Goal: Information Seeking & Learning: Check status

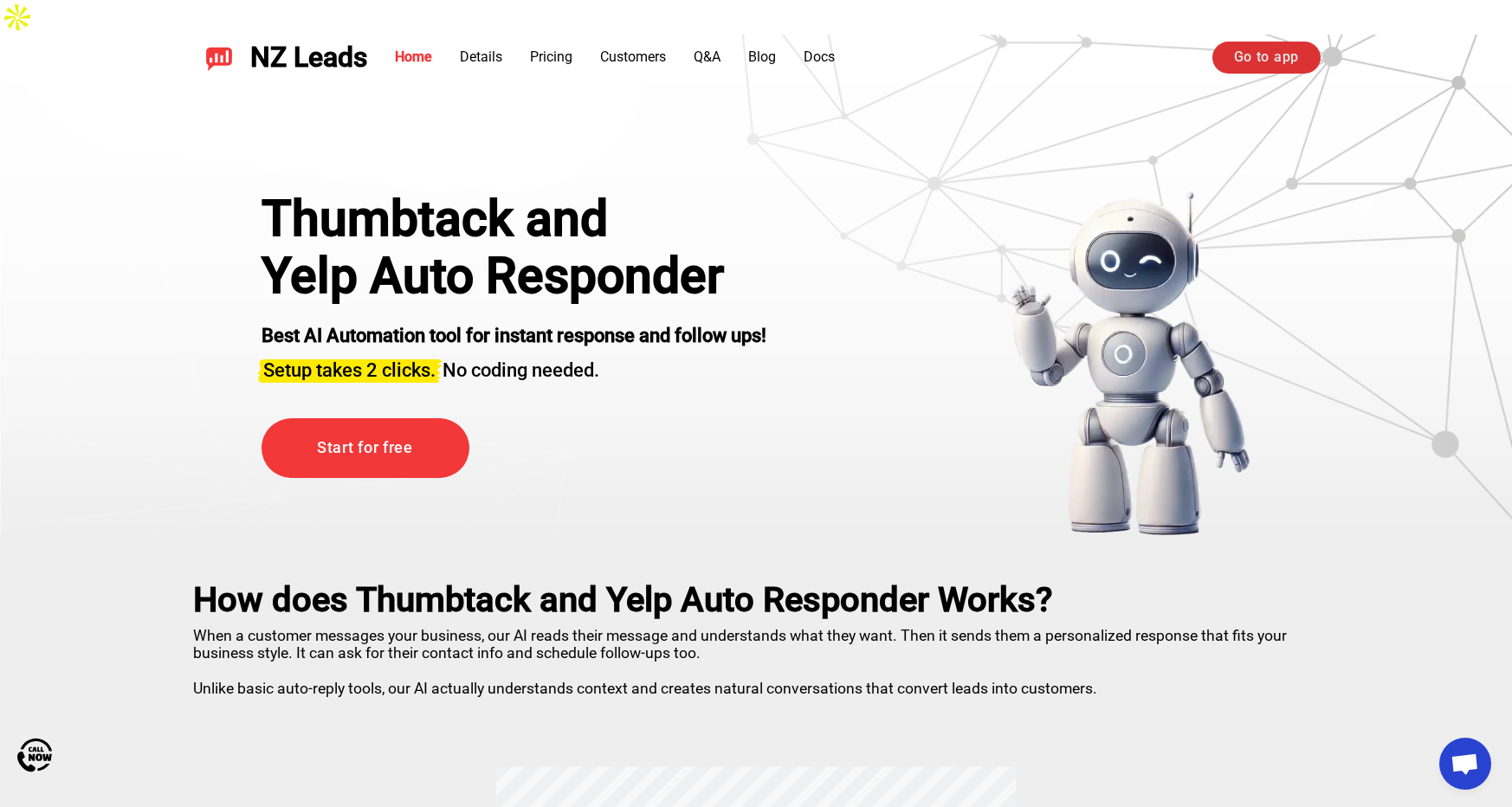
click at [1246, 52] on link "Go to app" at bounding box center [1266, 57] width 108 height 31
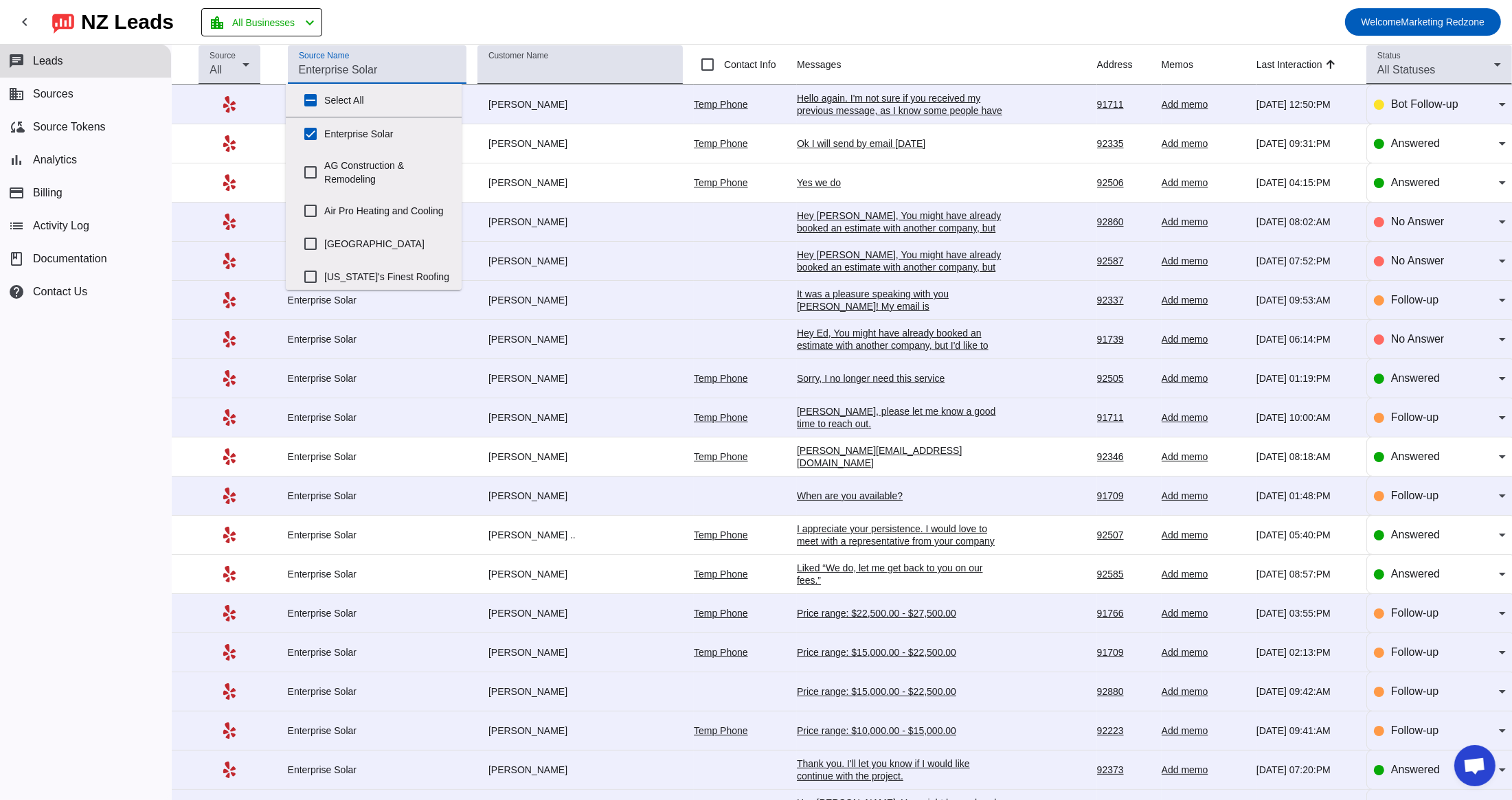
click at [424, 70] on input "Source Name" at bounding box center [377, 70] width 157 height 17
click at [310, 135] on input "Enterprise Solar" at bounding box center [310, 134] width 28 height 28
checkbox input "false"
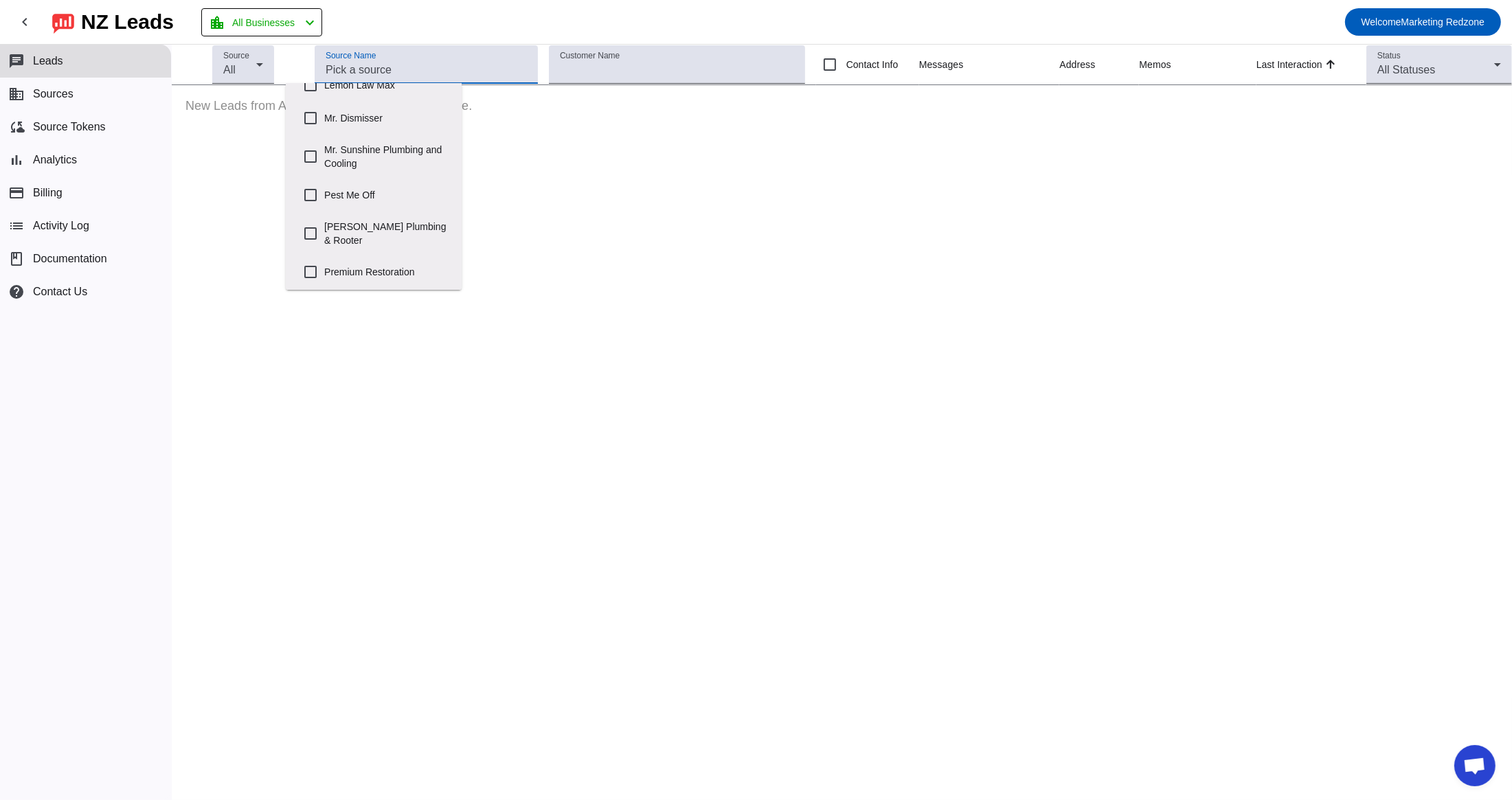
scroll to position [517, 0]
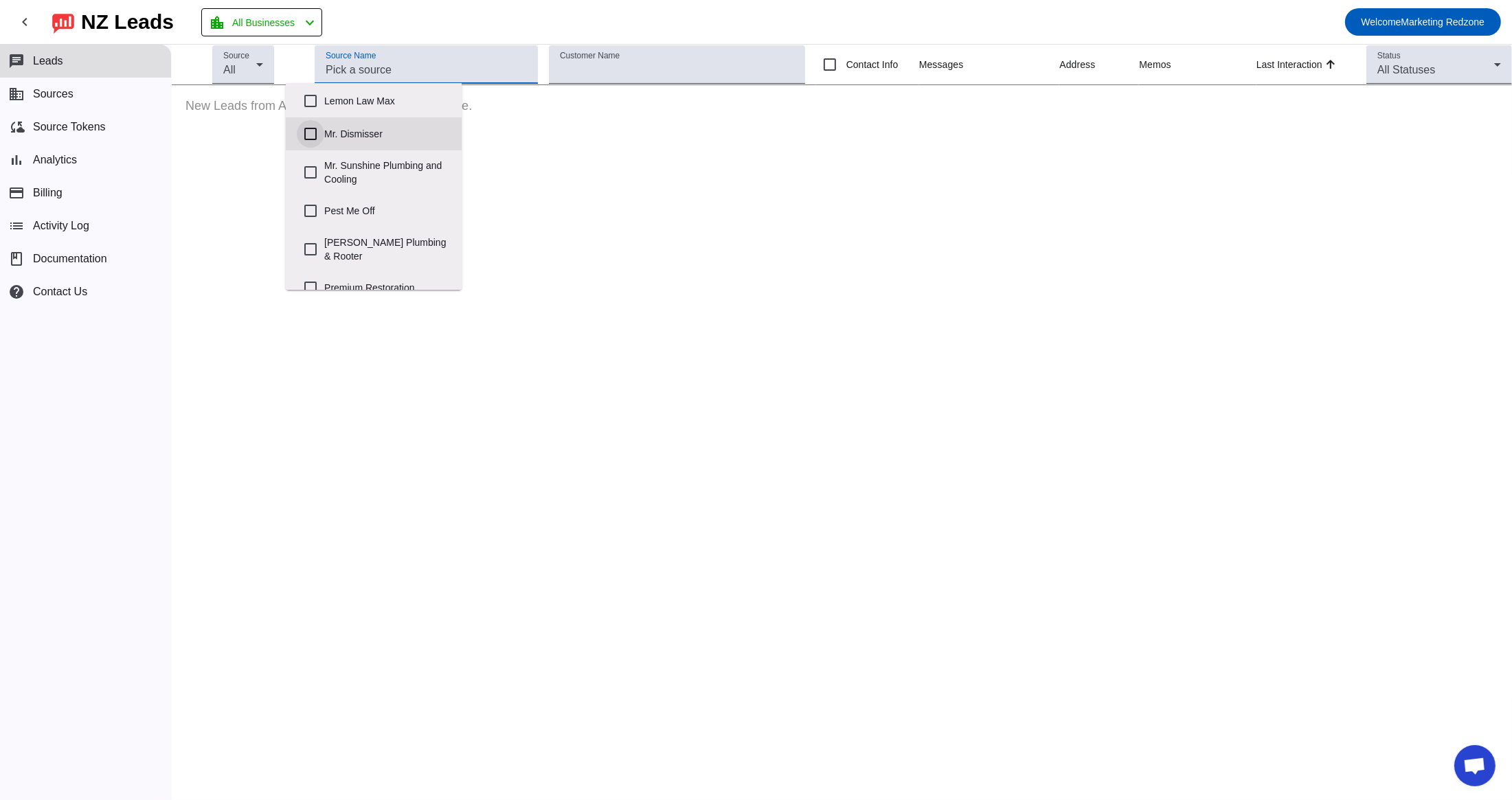
click at [312, 148] on input "Mr. Dismisser" at bounding box center [310, 134] width 28 height 28
checkbox input "true"
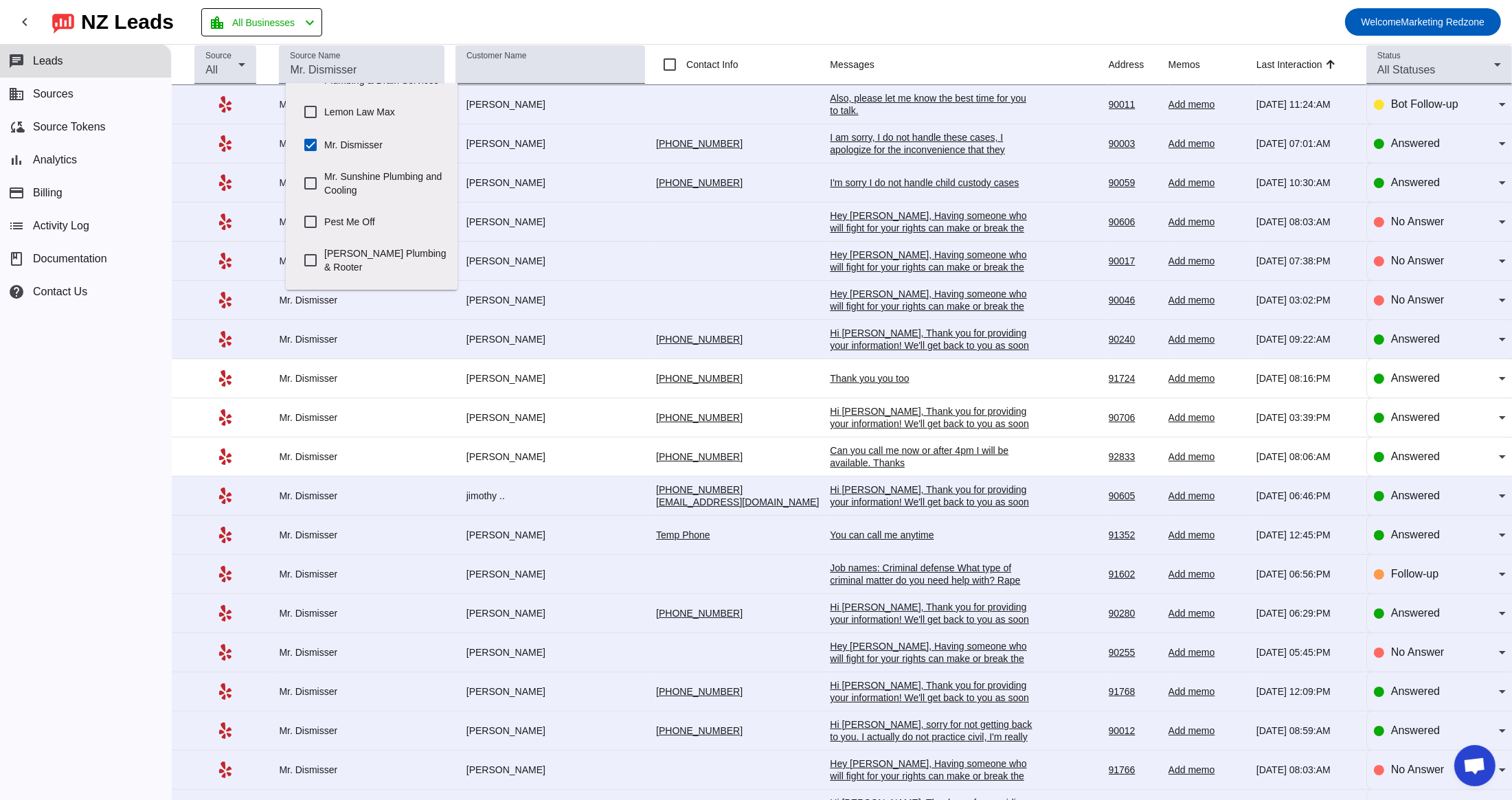
click at [808, 32] on mat-toolbar-row "chevron_left NZ Leads location_city All Businesses chevron_left Welcome Marketi…" at bounding box center [756, 22] width 1512 height 44
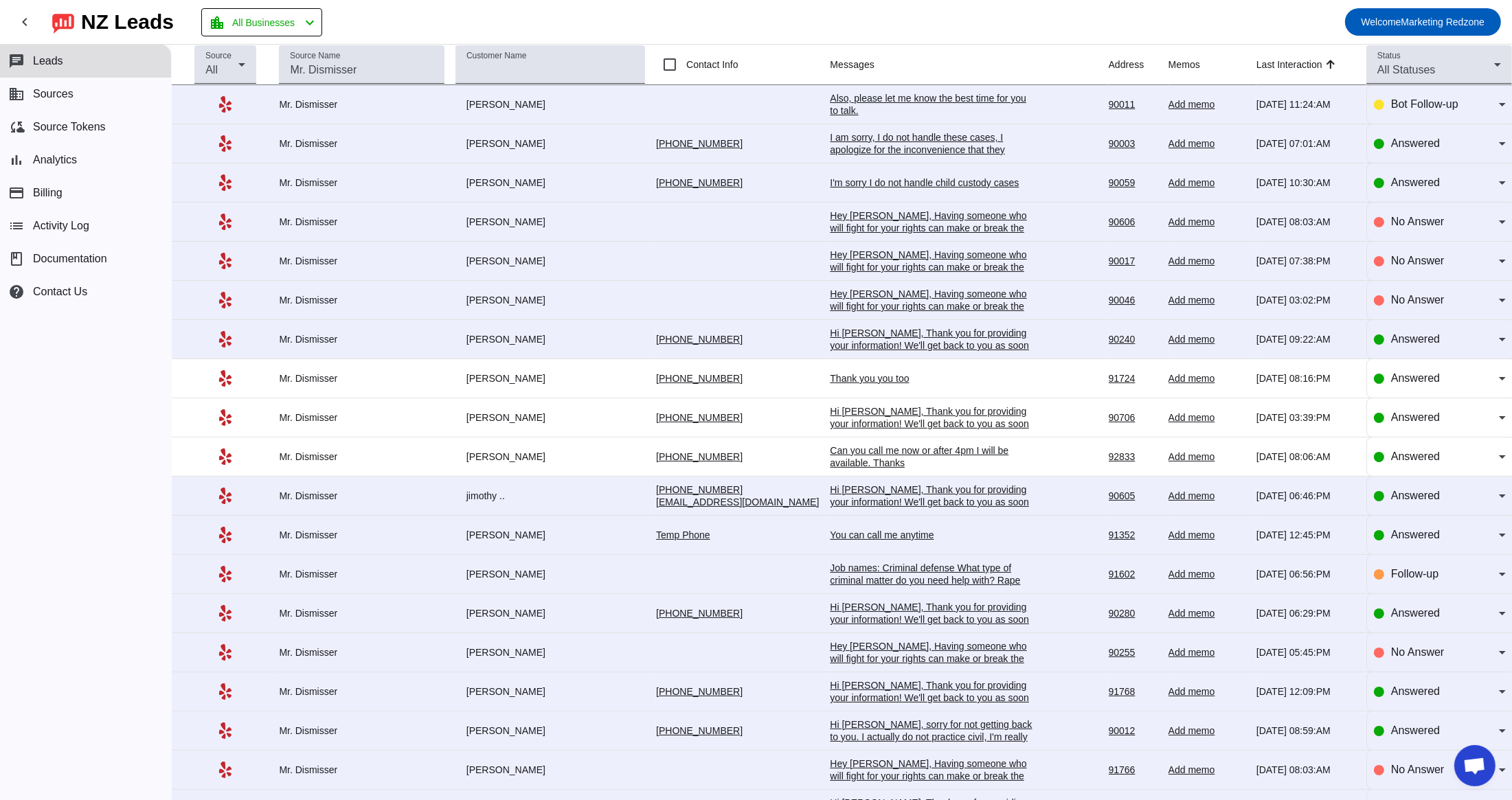
click at [832, 149] on div "I am sorry, I do not handle these cases, I apologize for the inconvenience that…" at bounding box center [933, 150] width 206 height 37
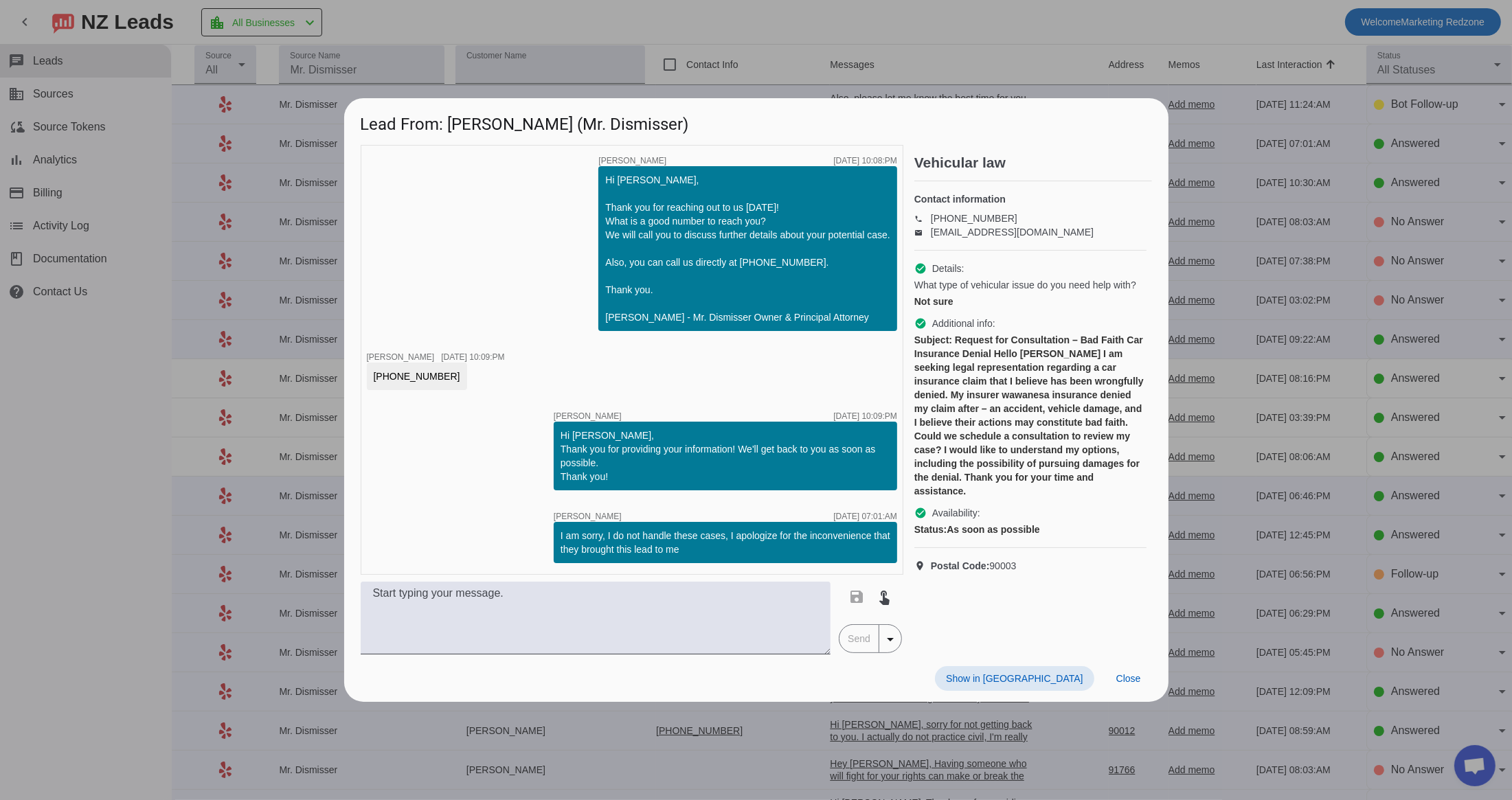
scroll to position [0, 0]
click at [1116, 674] on span "Close" at bounding box center [1128, 679] width 25 height 11
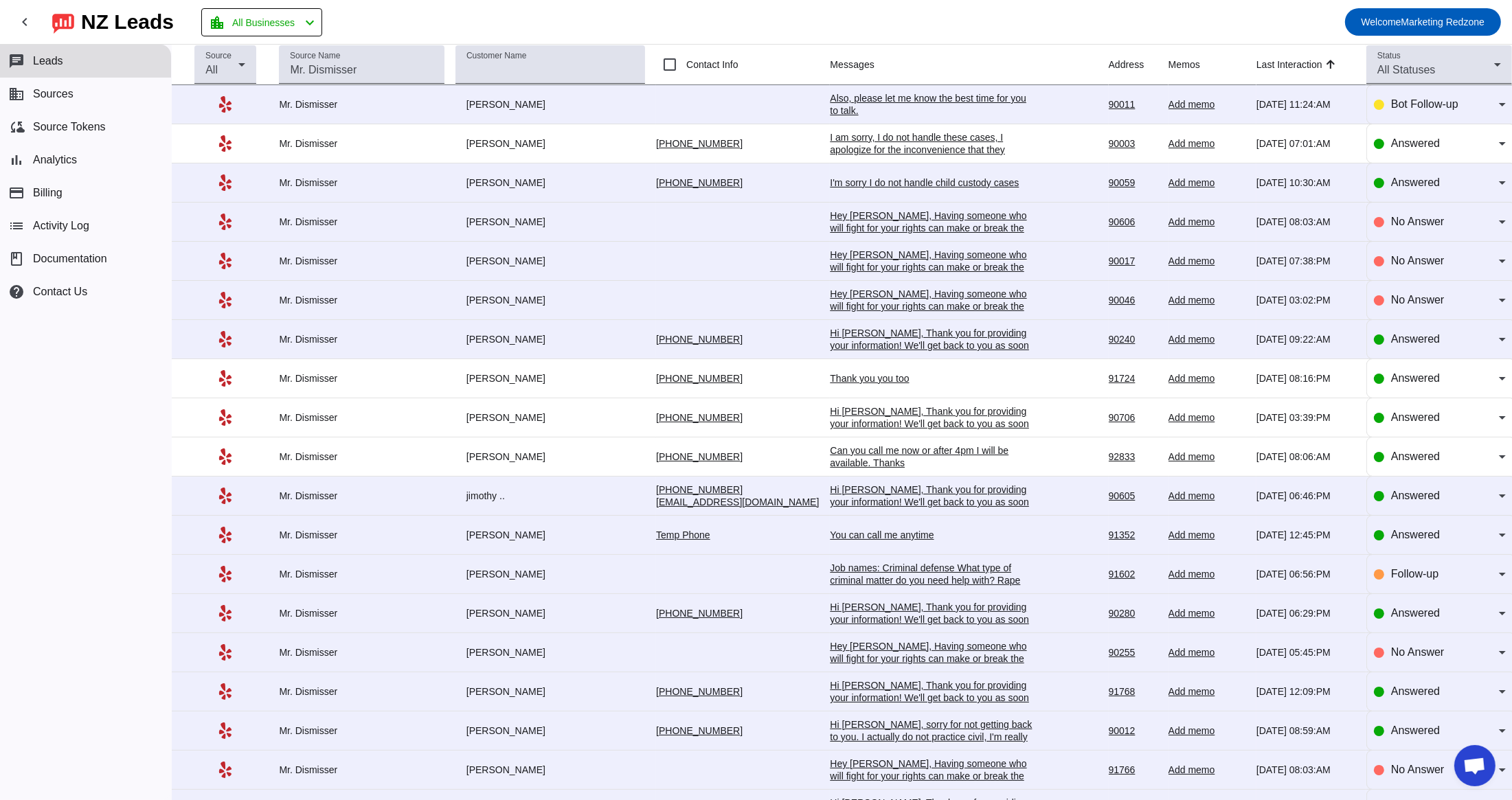
click at [830, 182] on div "I'm sorry I do not handle child custody cases" at bounding box center [933, 183] width 206 height 12
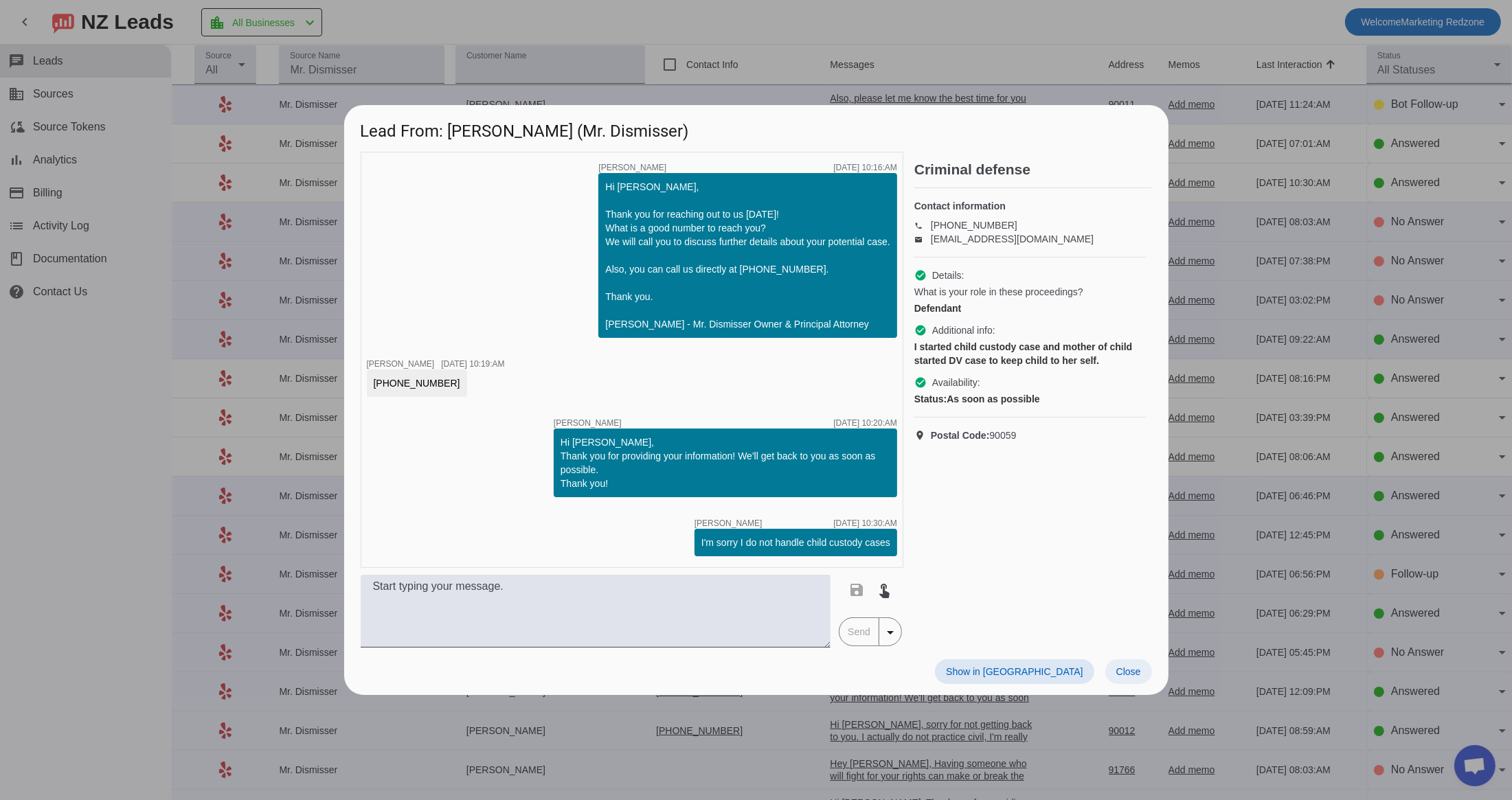
click at [1136, 673] on span "Close" at bounding box center [1128, 672] width 25 height 11
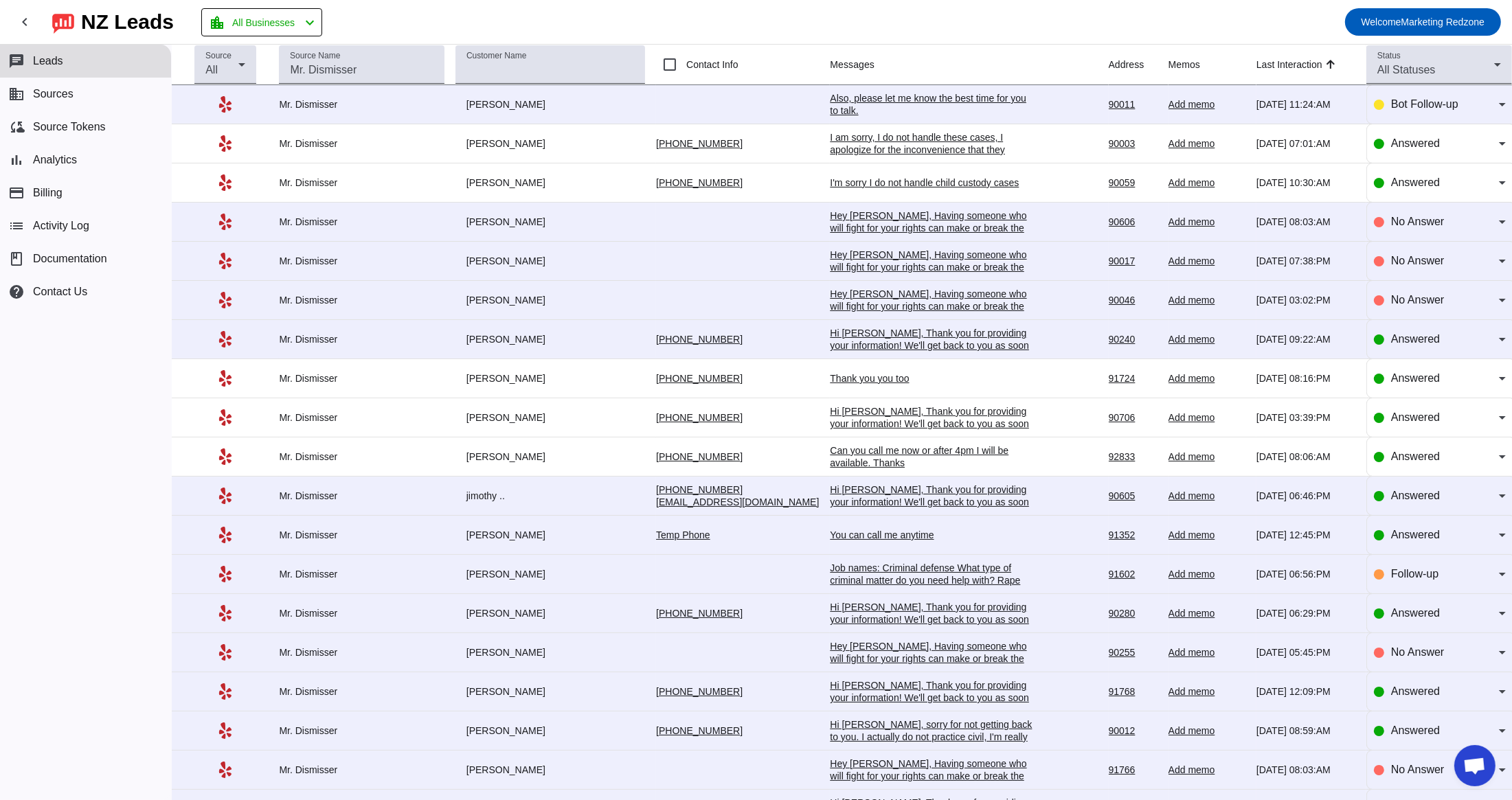
click at [851, 343] on div "Hi Gricelda, Thank you for providing your information! We'll get back to you as…" at bounding box center [933, 346] width 206 height 37
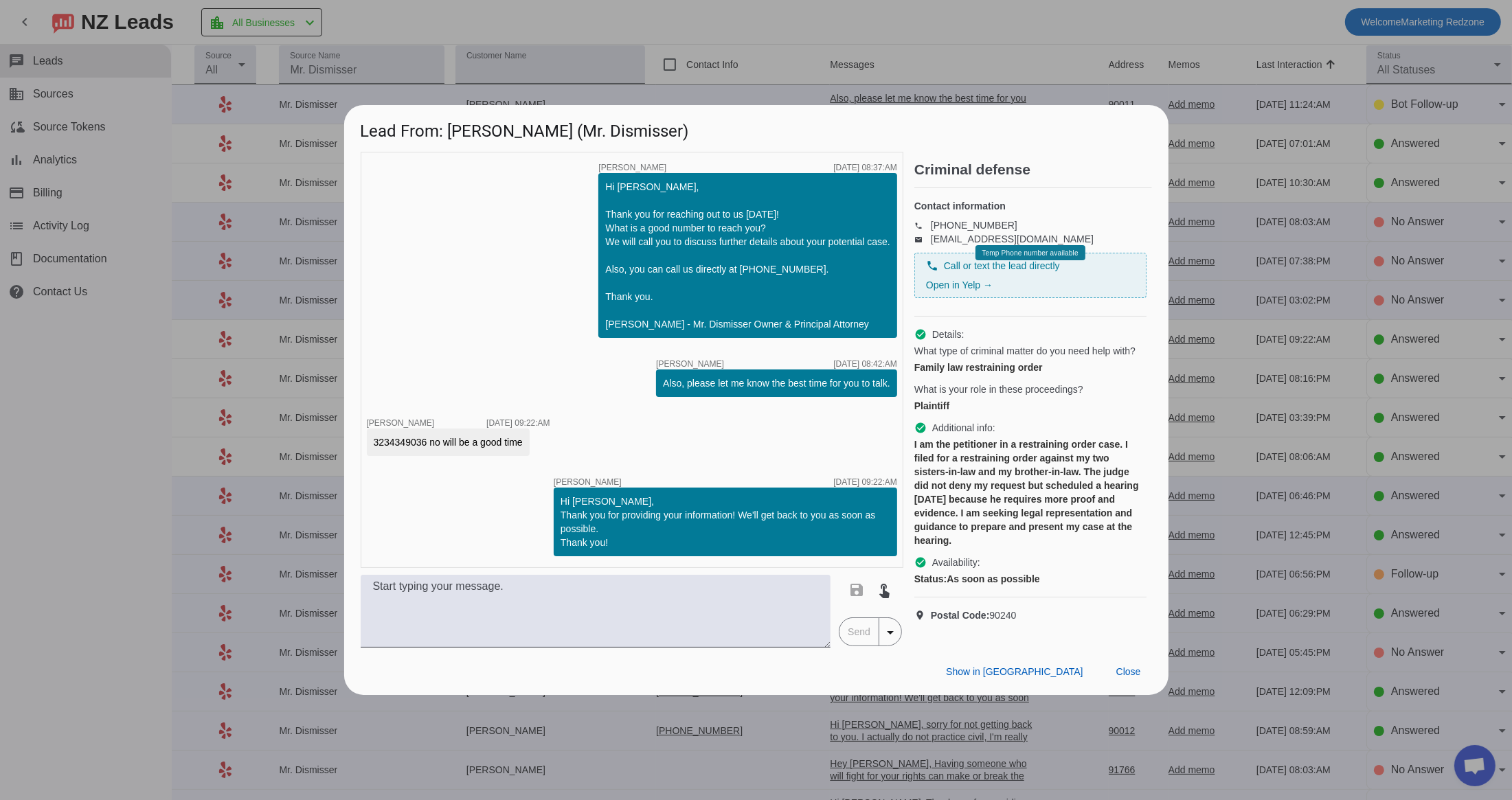
click at [1131, 695] on div "Show in Yelp Close" at bounding box center [756, 671] width 824 height 48
click at [1128, 677] on span "Close" at bounding box center [1128, 672] width 25 height 11
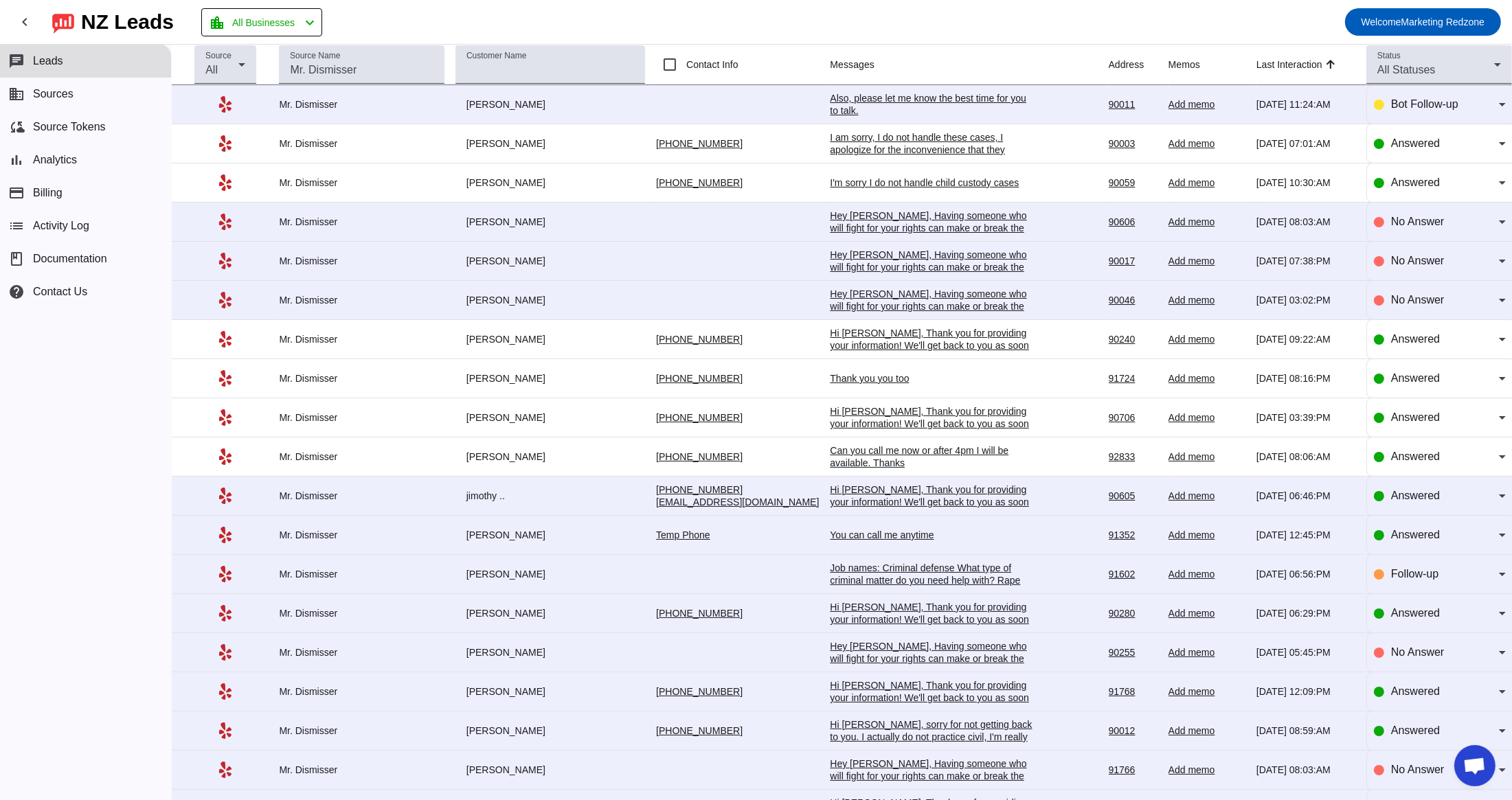
click at [830, 385] on div "Thank you you too" at bounding box center [933, 379] width 206 height 12
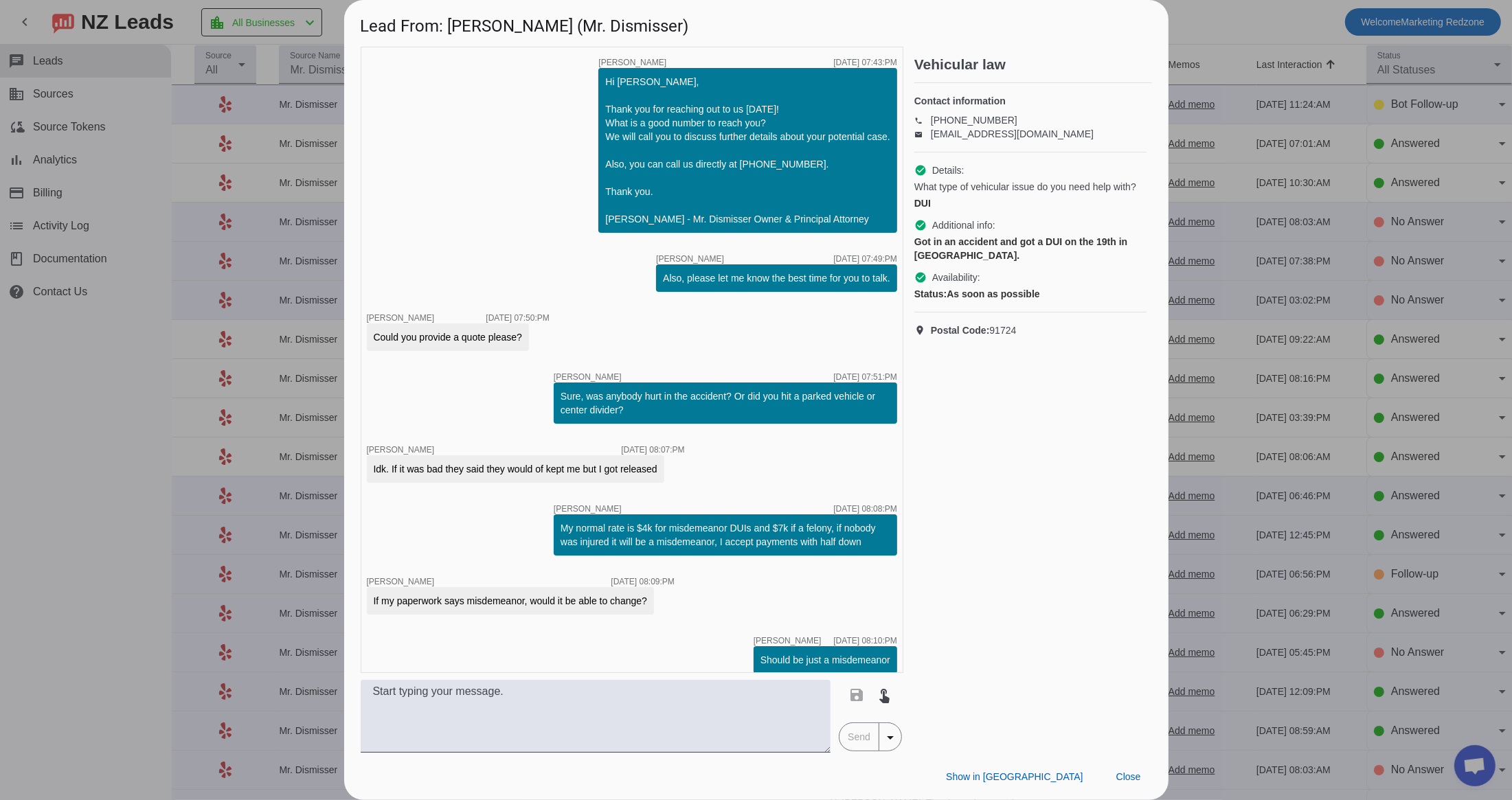
scroll to position [544, 0]
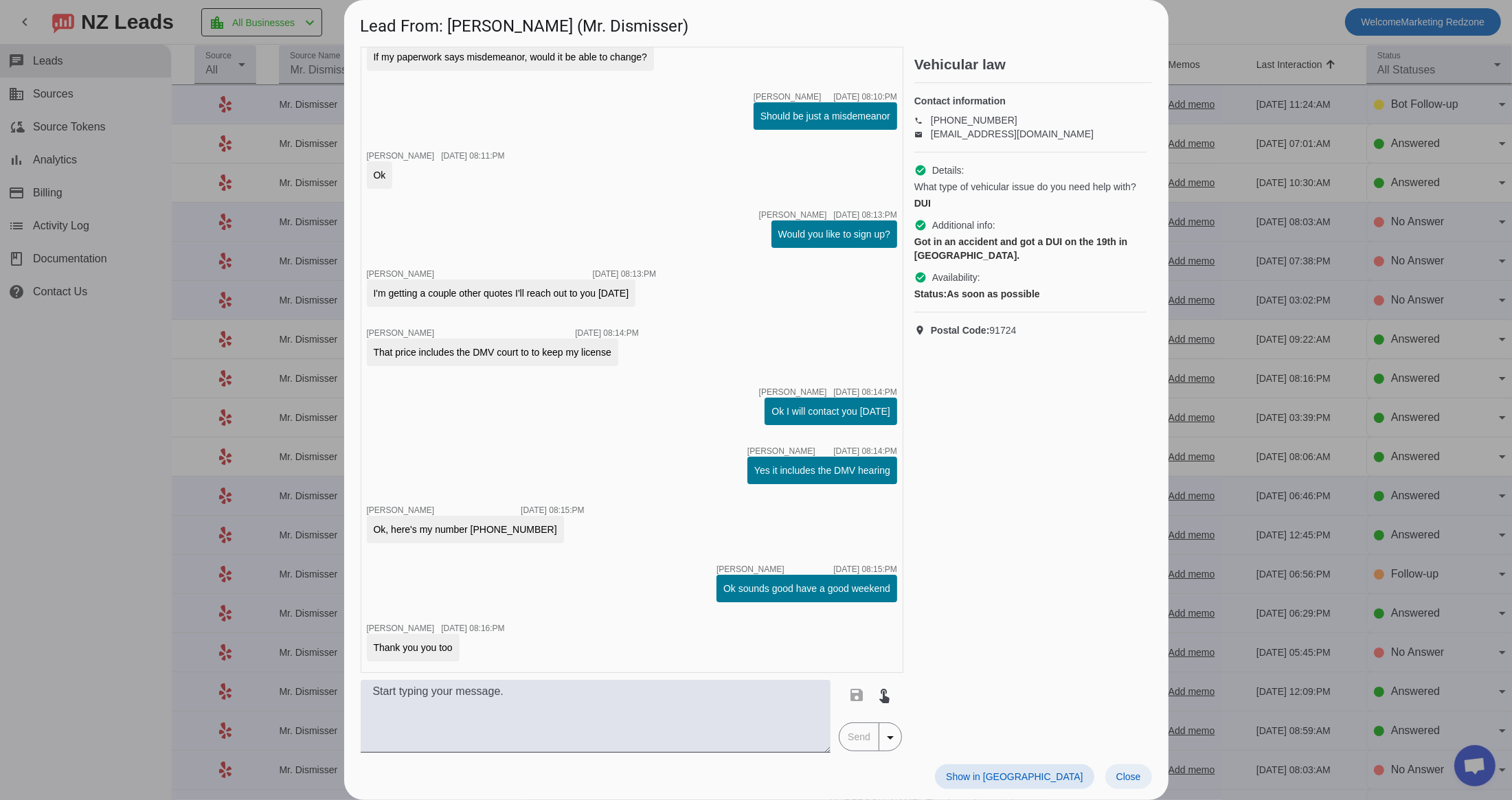
click at [1138, 784] on span at bounding box center [1129, 777] width 47 height 25
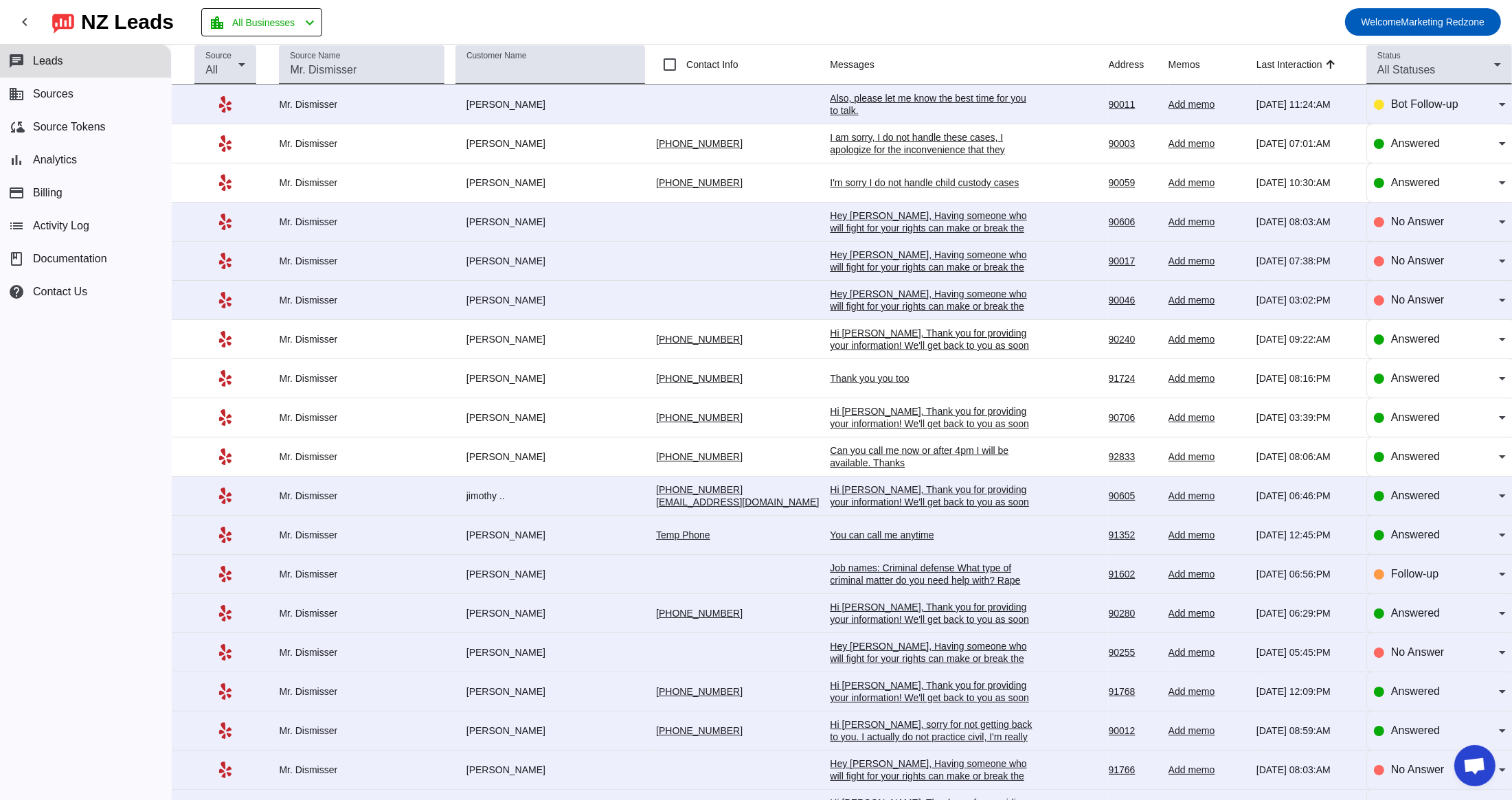
click at [846, 467] on div "Can you call me now or after 4pm I will be available. Thanks" at bounding box center [933, 457] width 206 height 25
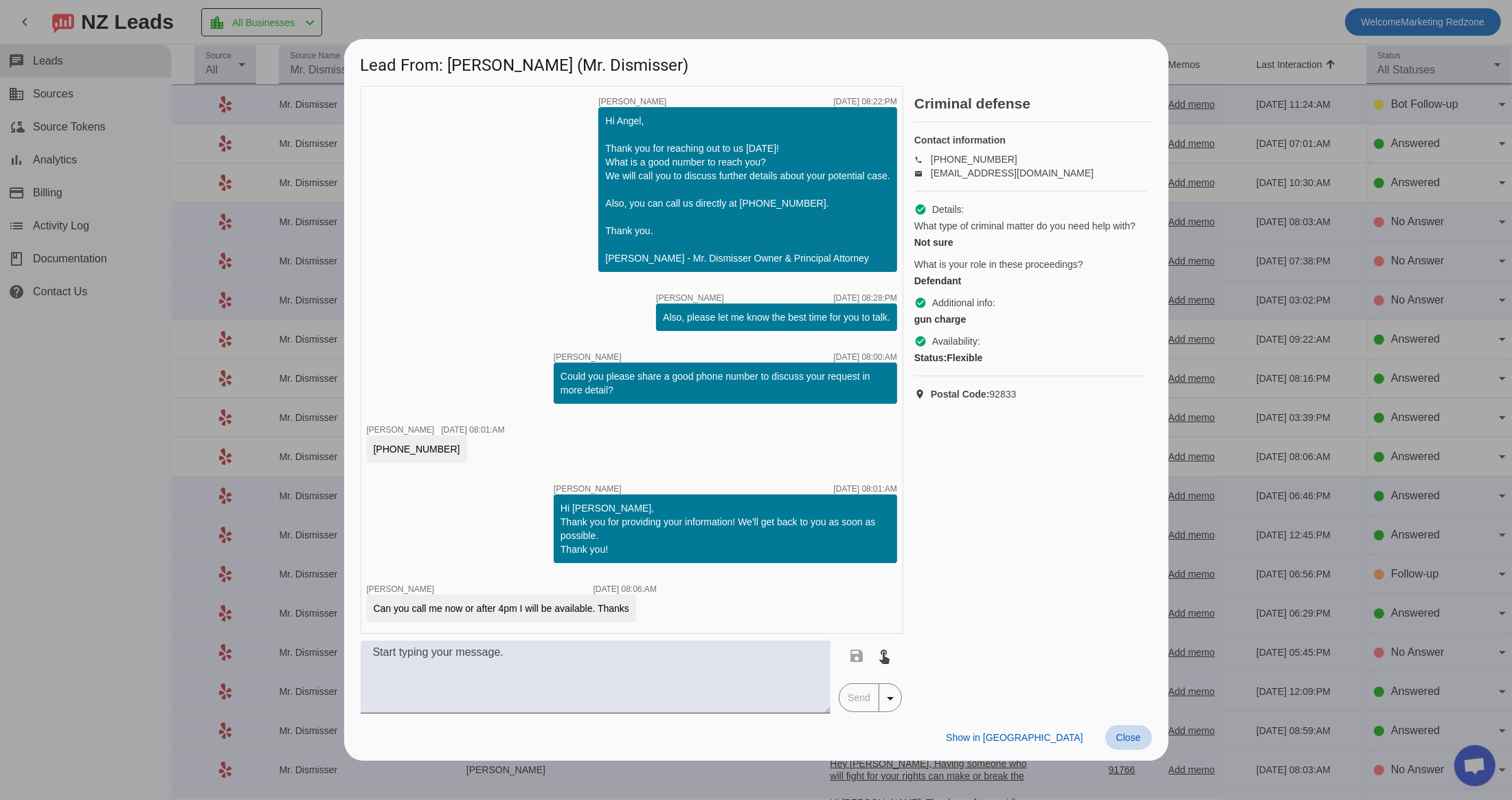
click at [1135, 739] on span "Close" at bounding box center [1128, 738] width 25 height 11
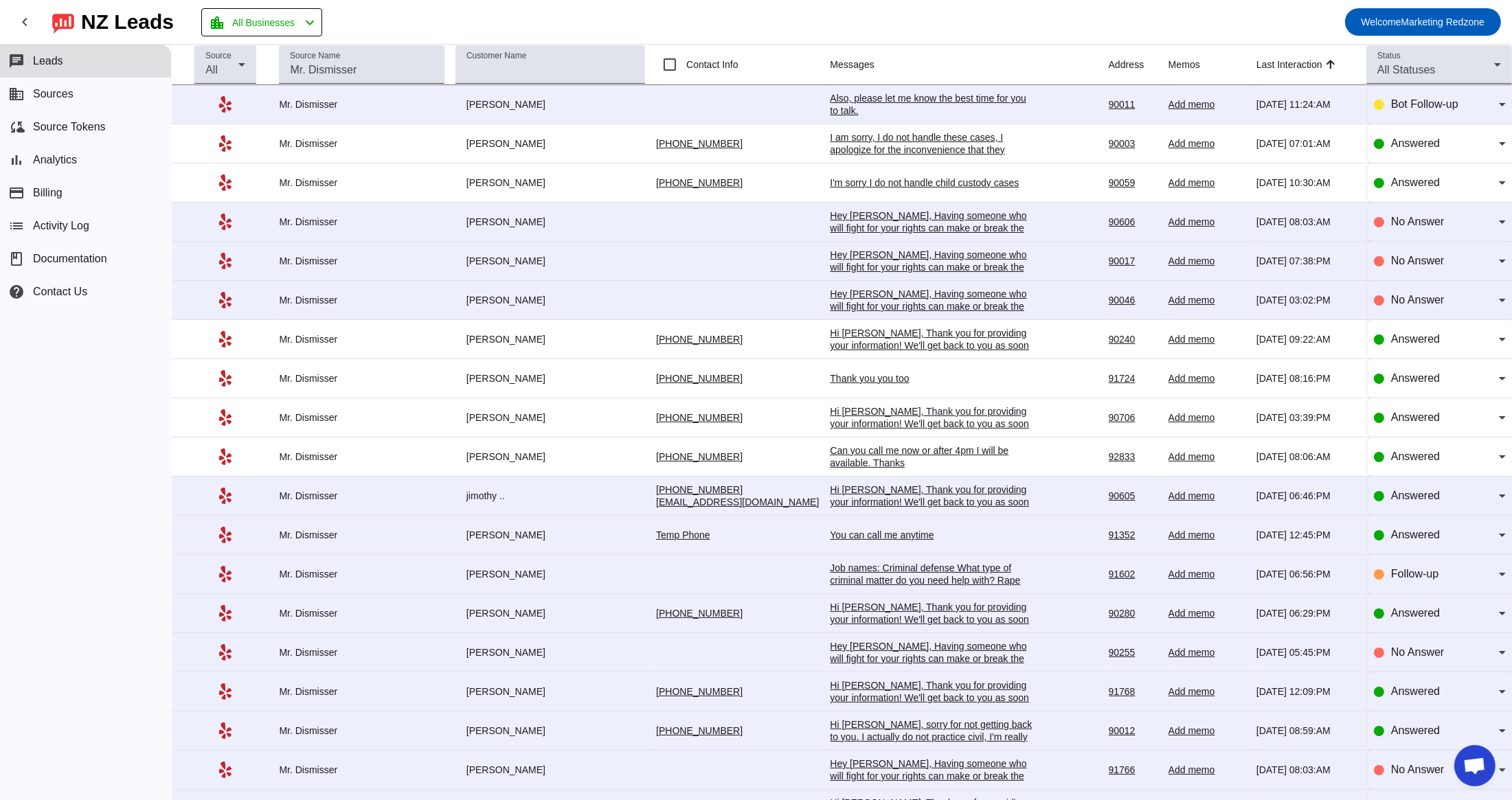
click at [849, 541] on div "You can call me anytime" at bounding box center [933, 535] width 206 height 12
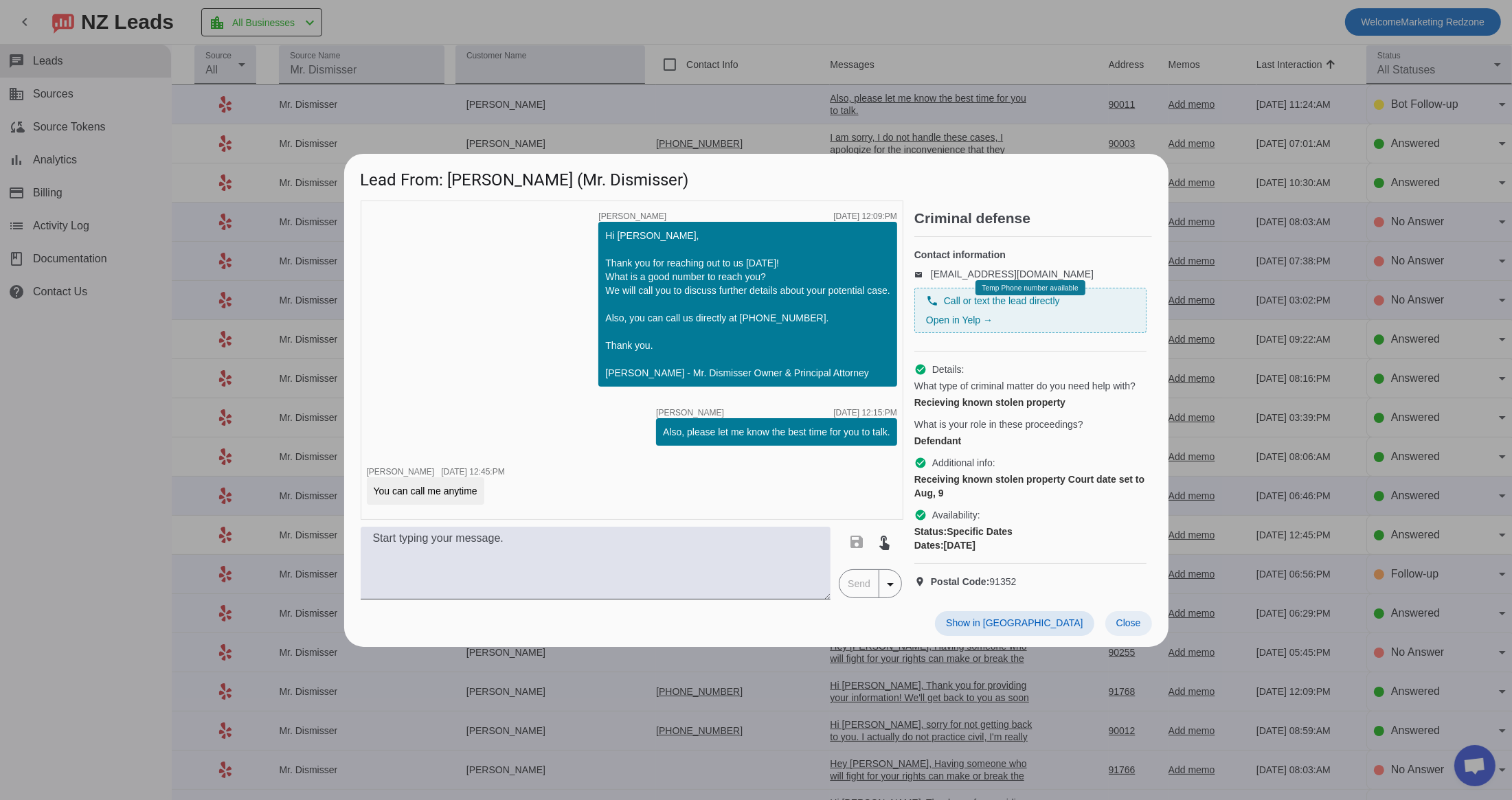
click at [1120, 636] on span at bounding box center [1129, 623] width 47 height 25
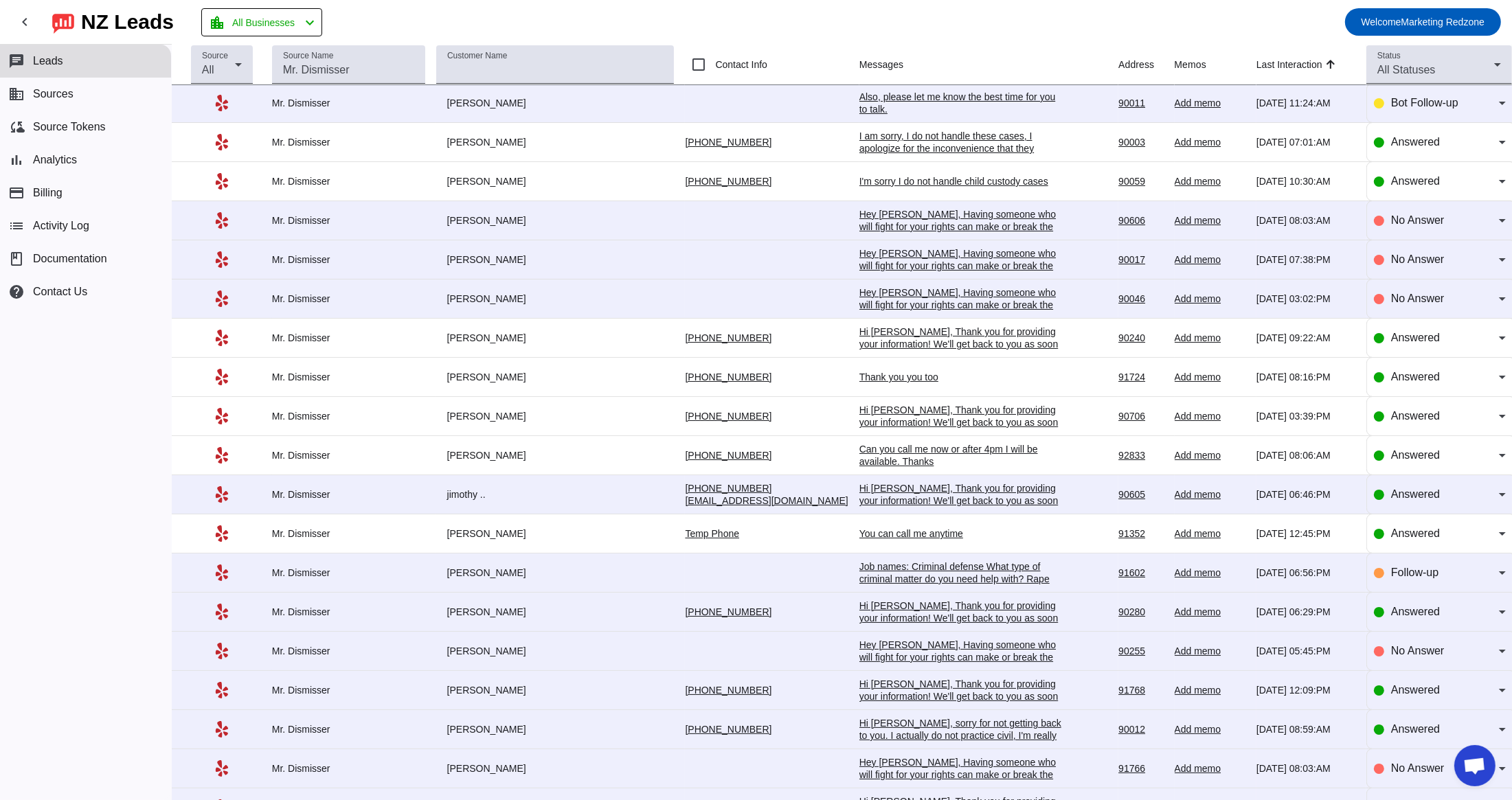
scroll to position [0, 0]
click at [859, 380] on div "Thank you you too" at bounding box center [962, 379] width 206 height 12
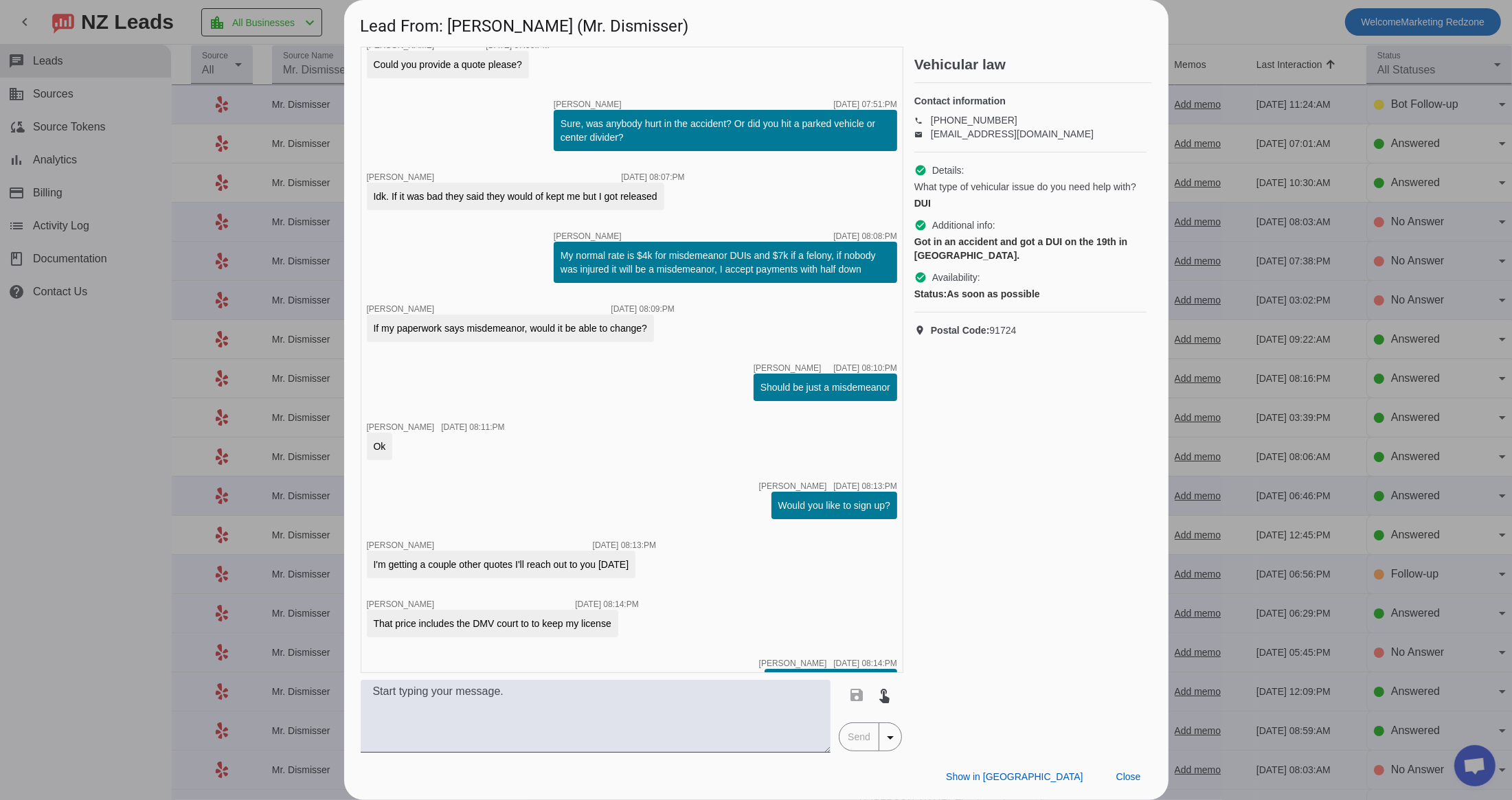
scroll to position [345, 0]
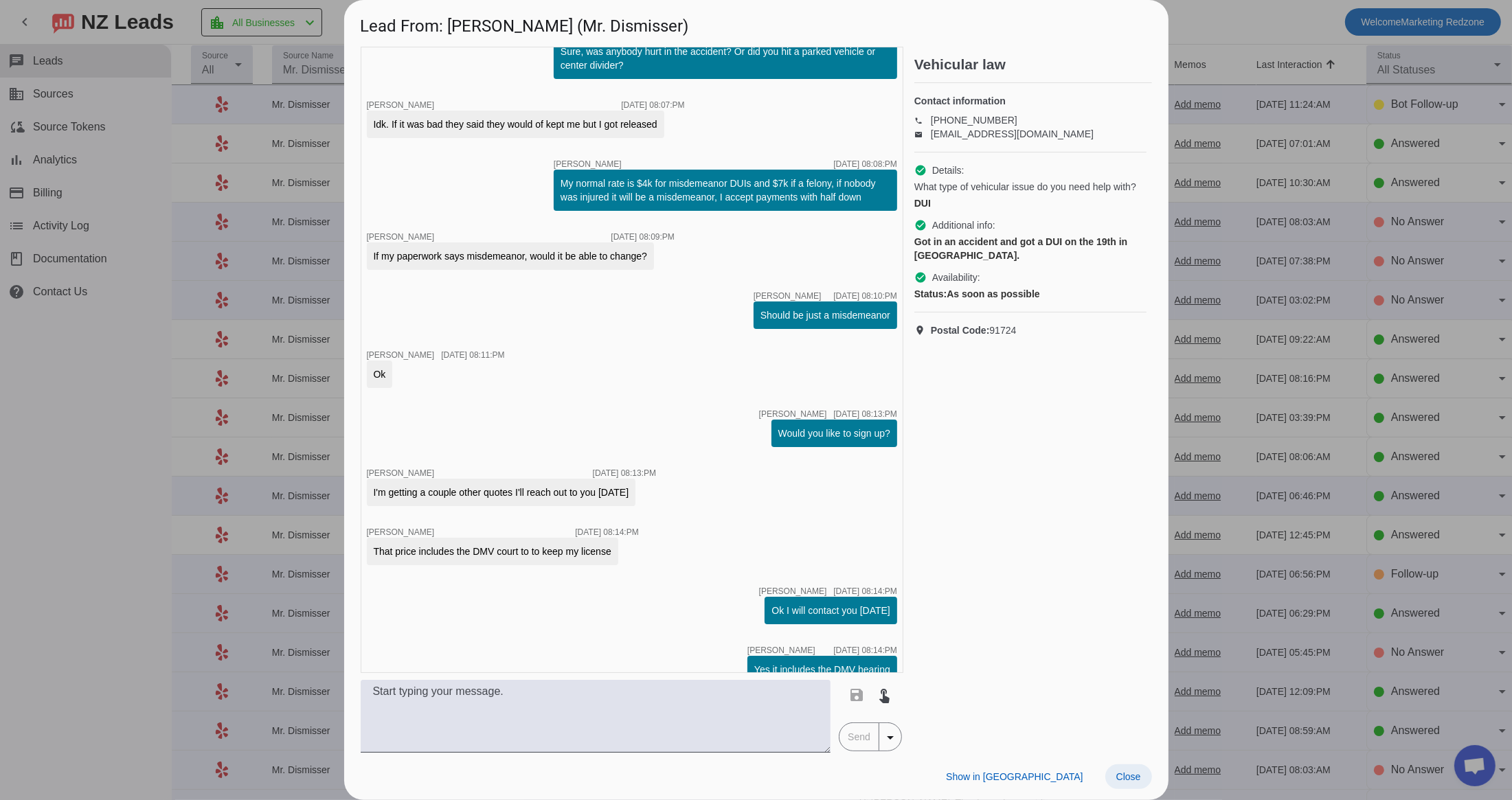
click at [1134, 779] on span "Close" at bounding box center [1128, 777] width 25 height 11
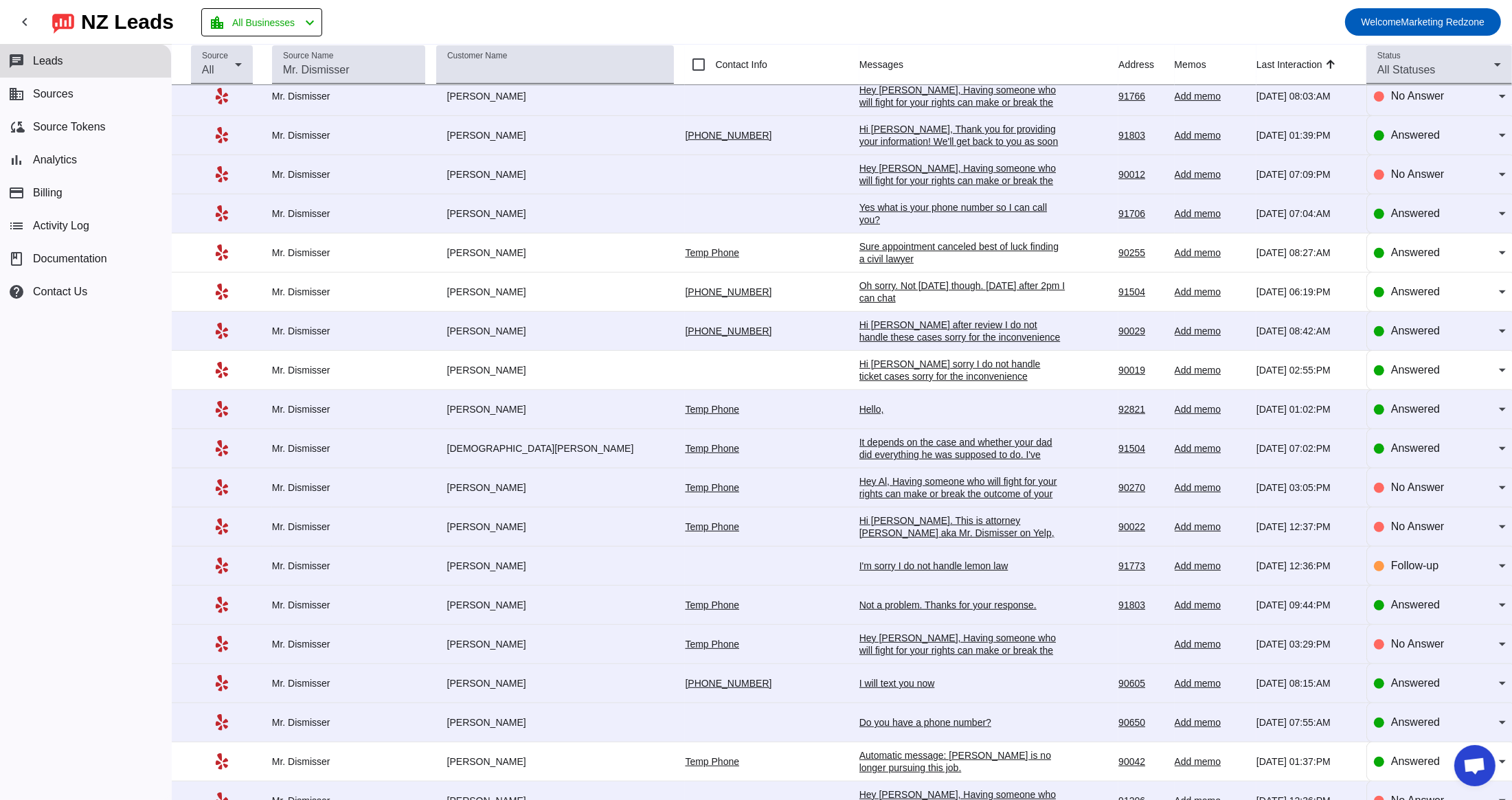
scroll to position [697, 0]
